Goal: Task Accomplishment & Management: Complete application form

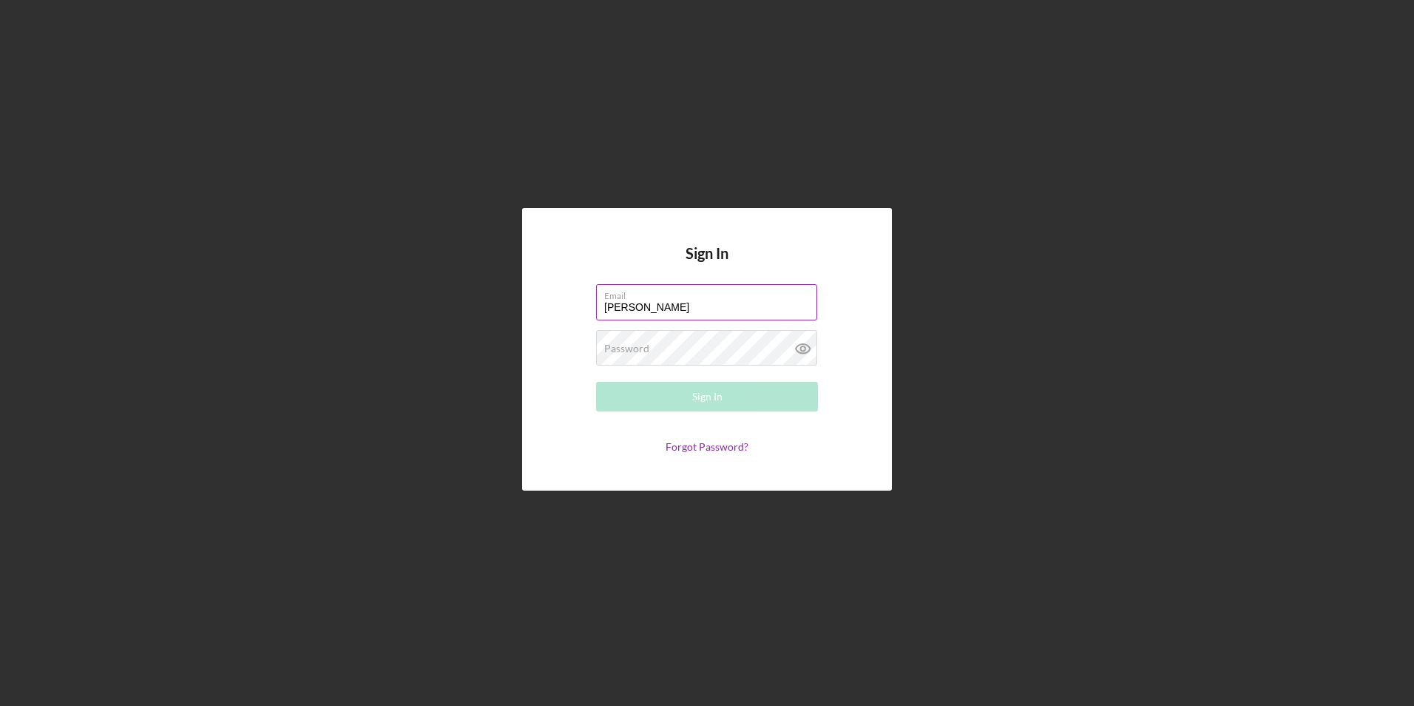
type input "[EMAIL_ADDRESS][DOMAIN_NAME]"
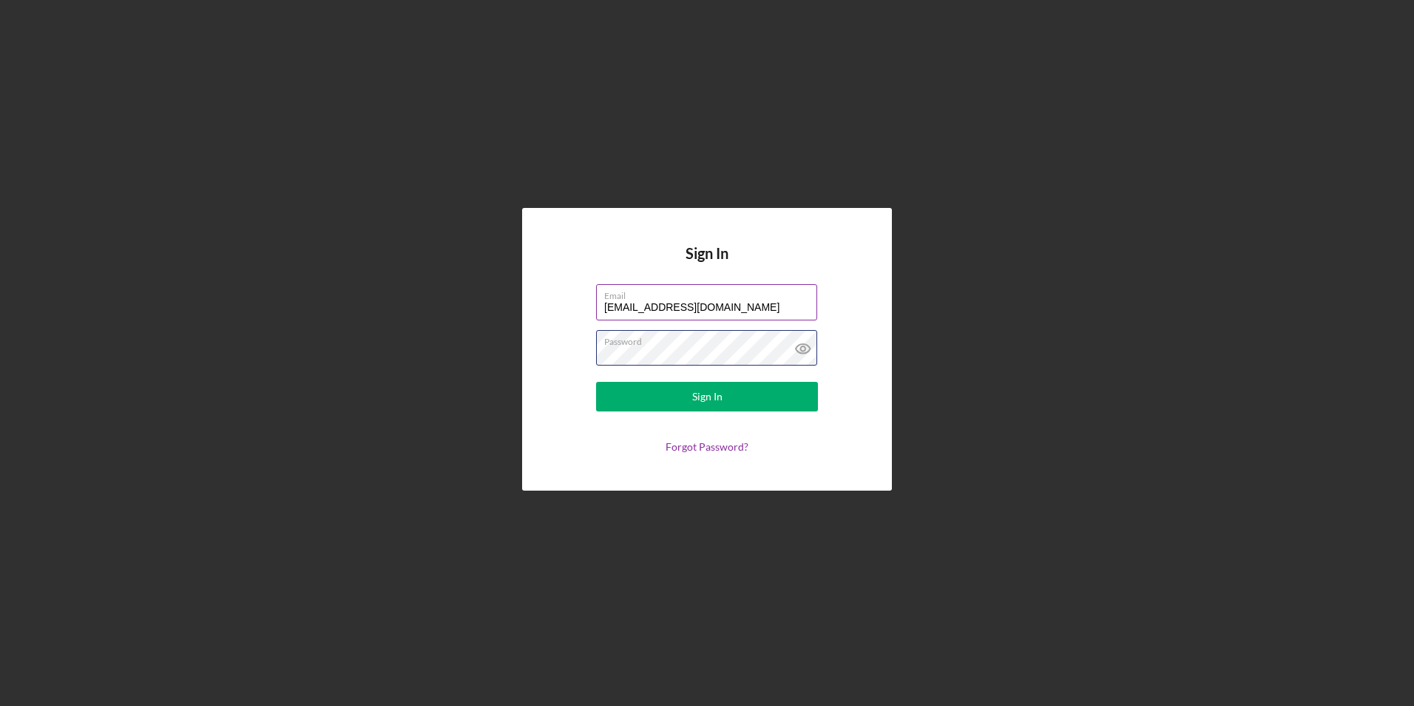
click at [596, 382] on button "Sign In" at bounding box center [707, 397] width 222 height 30
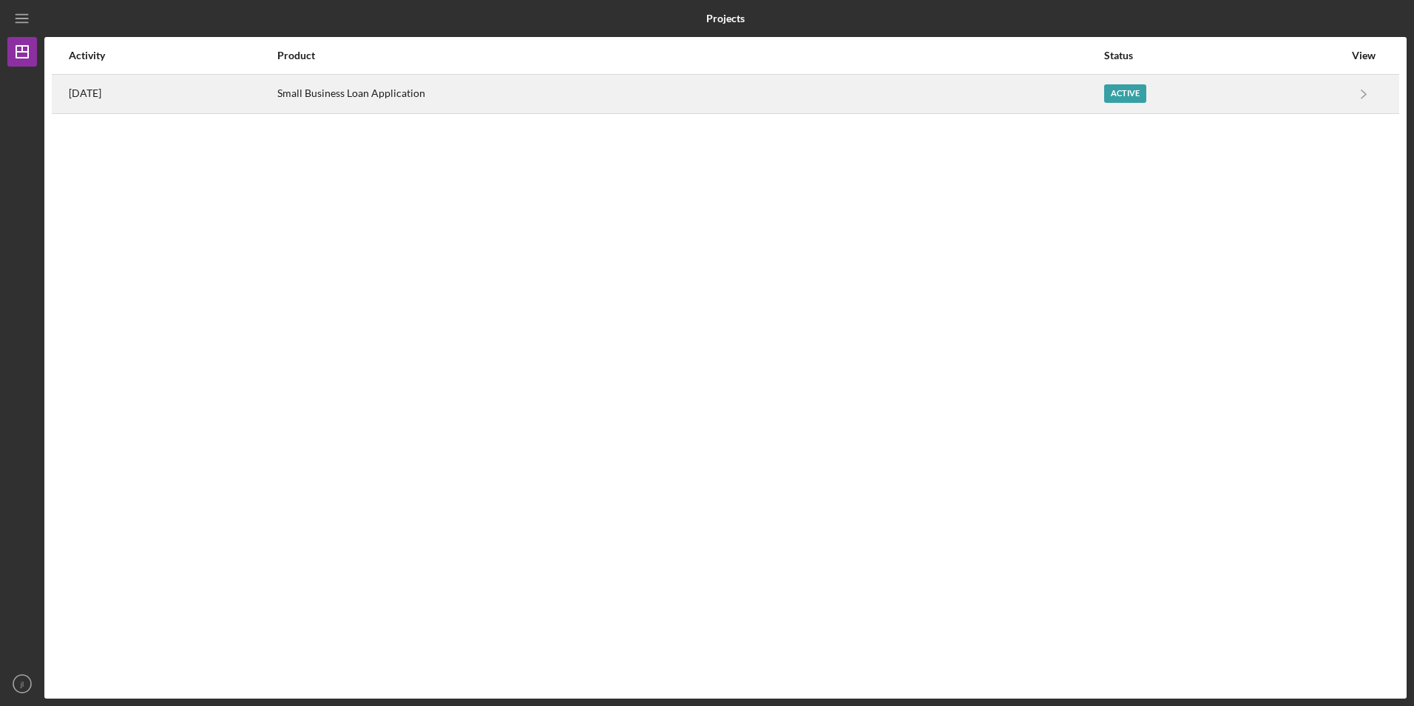
click at [1082, 97] on div "Small Business Loan Application" at bounding box center [689, 93] width 825 height 37
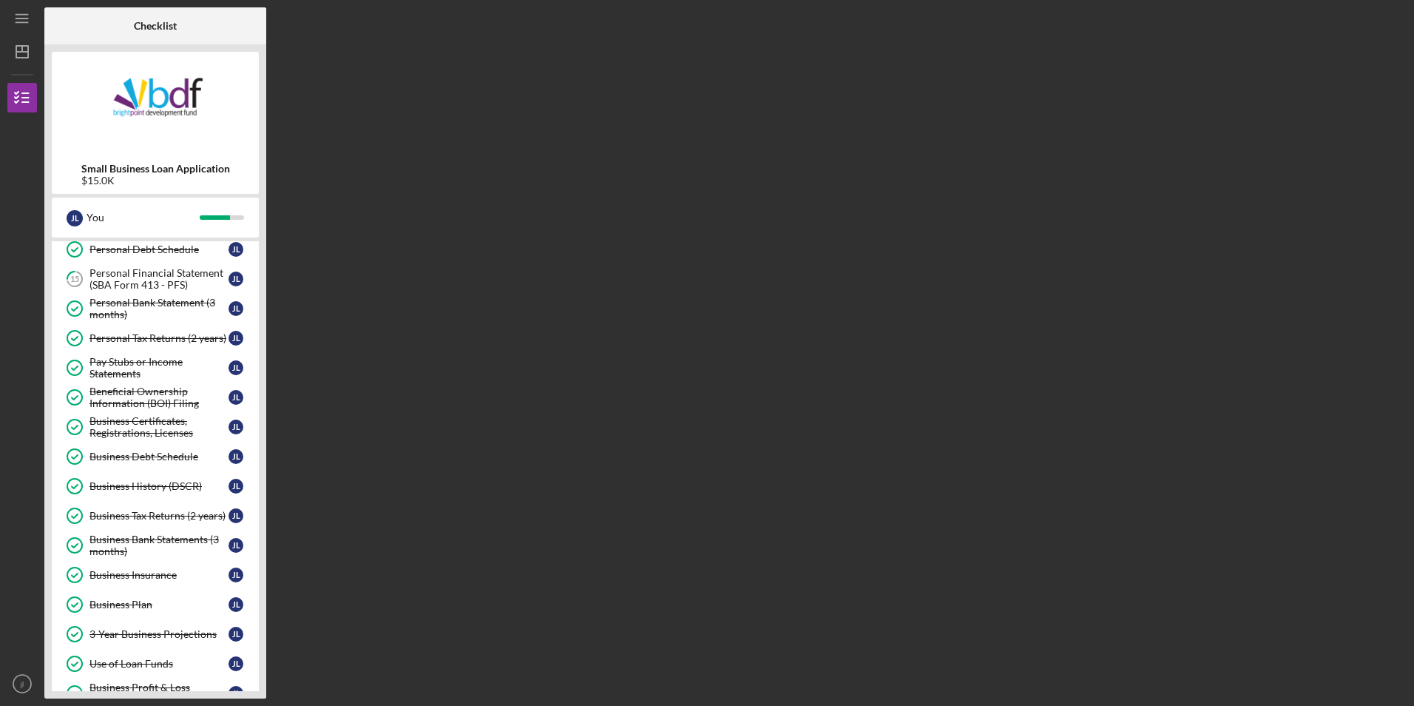
scroll to position [54, 0]
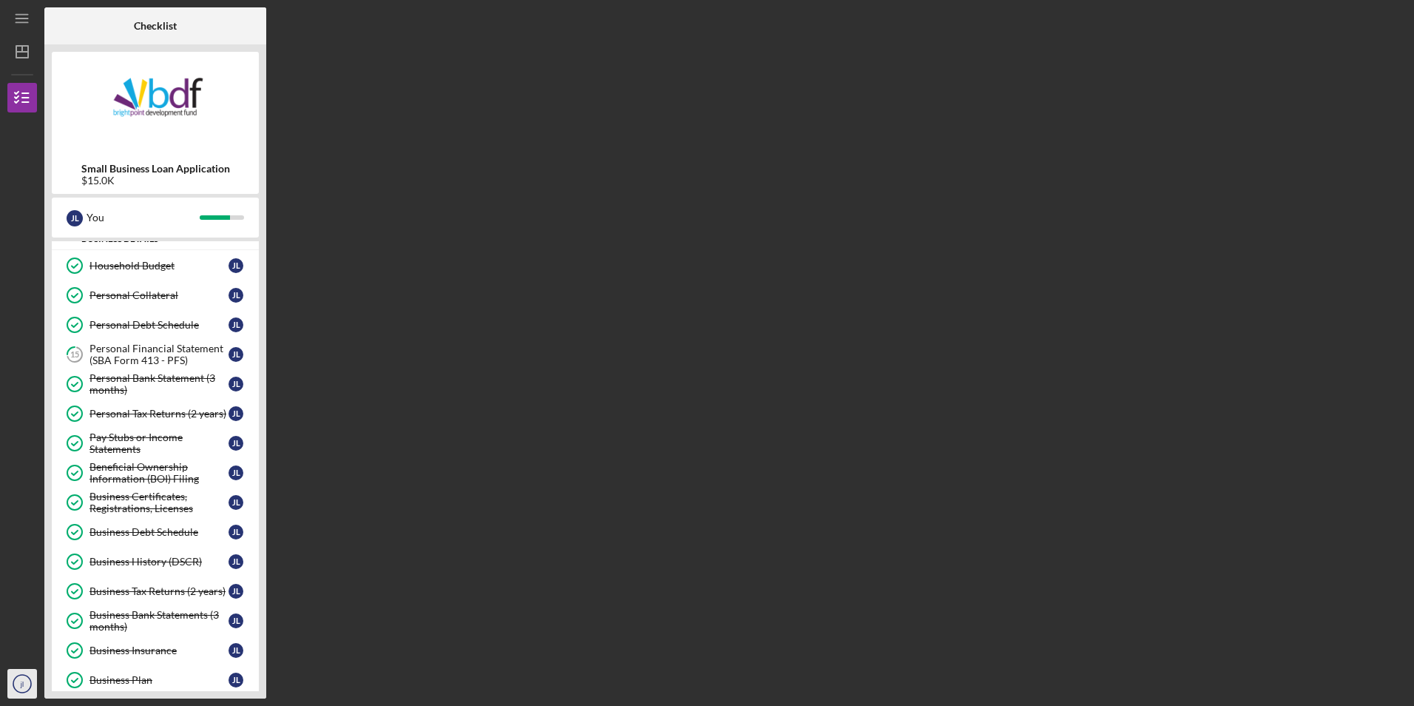
click at [29, 689] on circle "button" at bounding box center [22, 684] width 18 height 18
click at [74, 646] on link "Logout" at bounding box center [89, 648] width 163 height 30
